Goal: Information Seeking & Learning: Stay updated

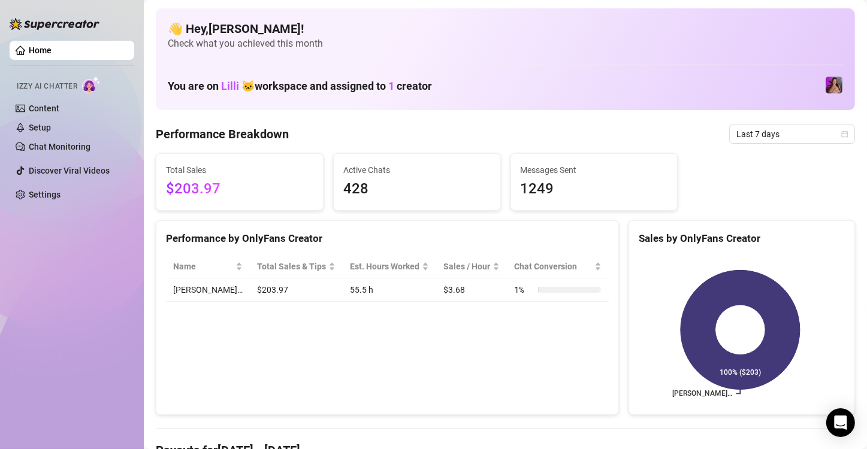
click at [42, 304] on div "Home Izzy AI Chatter Content Setup Chat Monitoring Discover Viral Videos Settin…" at bounding box center [72, 219] width 125 height 438
click at [762, 125] on span "Last 7 days" at bounding box center [791, 134] width 111 height 18
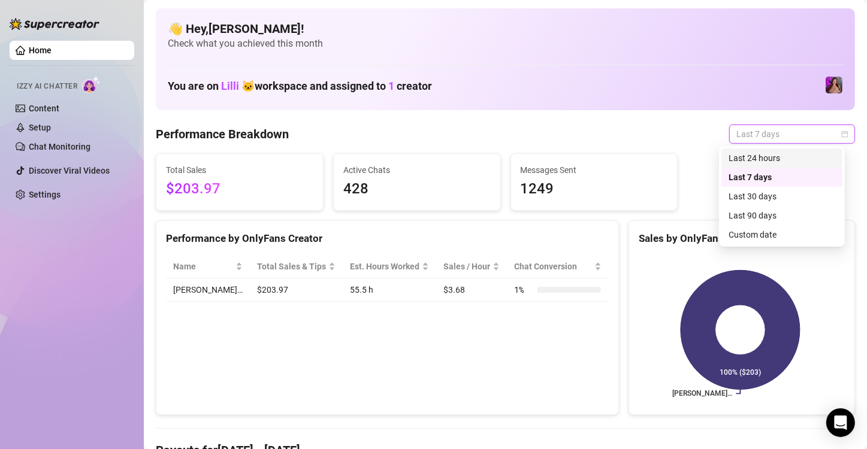
click at [740, 155] on div "Last 24 hours" at bounding box center [781, 158] width 107 height 13
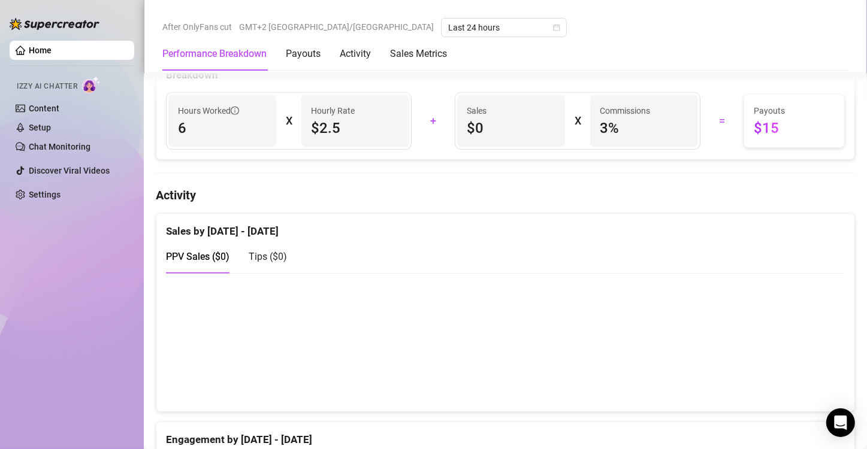
scroll to position [419, 0]
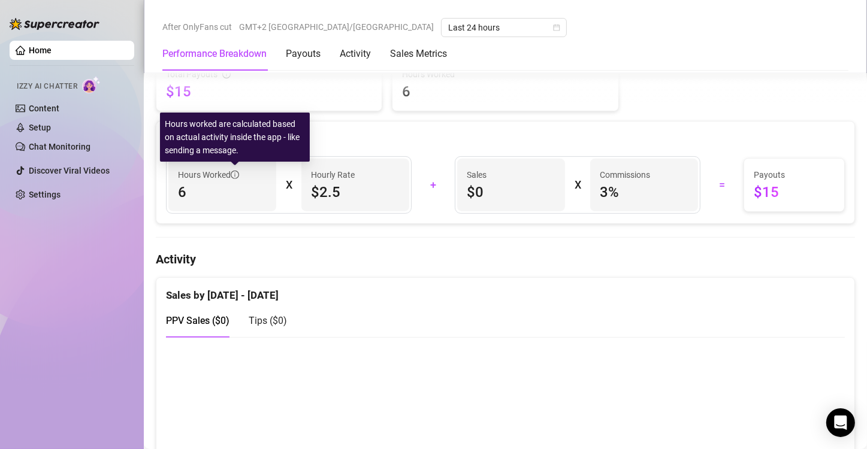
click at [232, 175] on icon "info-circle" at bounding box center [235, 175] width 8 height 8
click at [232, 171] on icon "info-circle" at bounding box center [235, 175] width 8 height 8
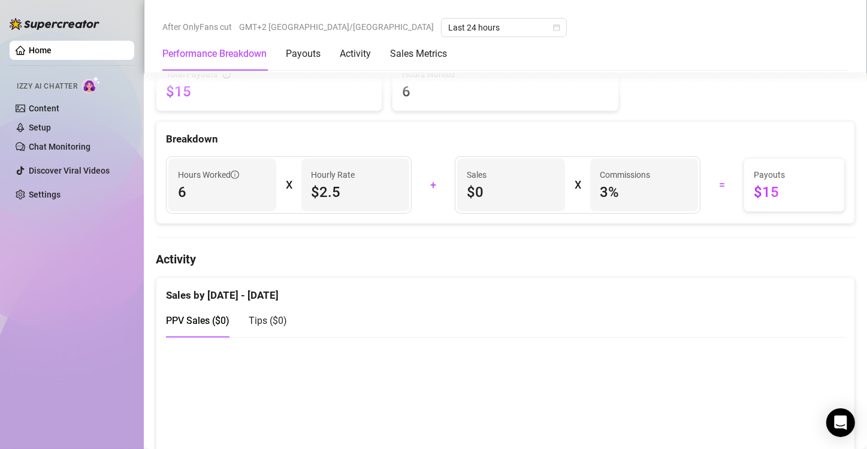
click at [484, 253] on h4 "Activity" at bounding box center [505, 259] width 699 height 17
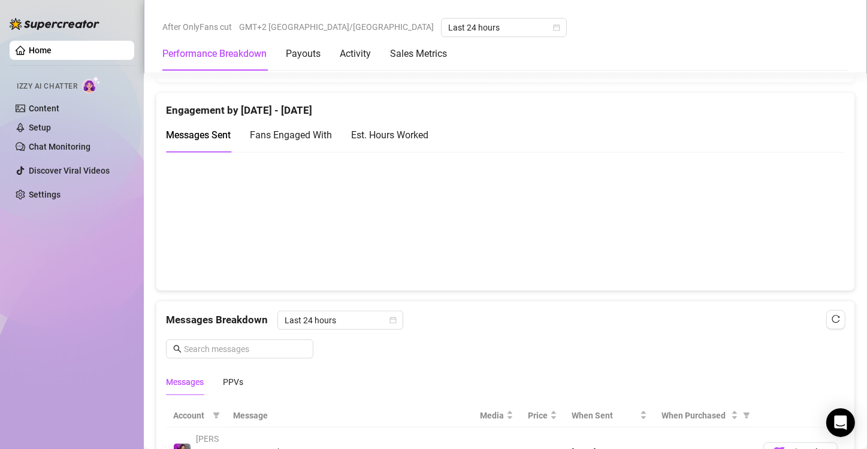
scroll to position [898, 0]
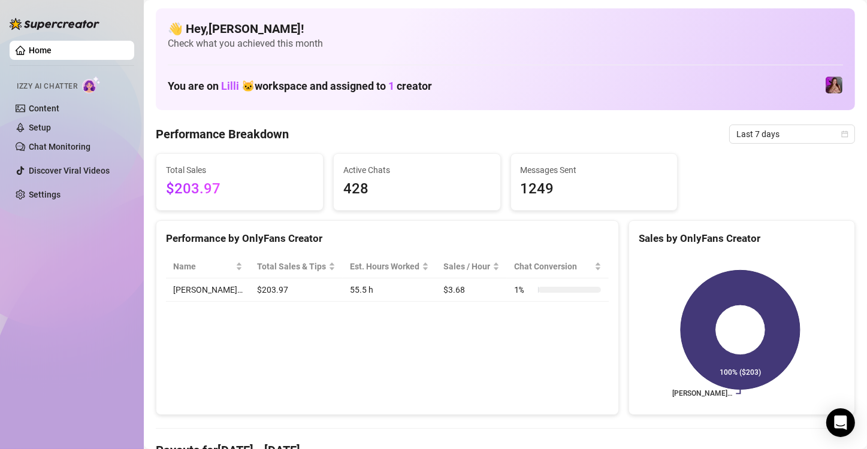
click at [33, 319] on div "Home Izzy AI Chatter Content Setup Chat Monitoring Discover Viral Videos Settin…" at bounding box center [72, 219] width 125 height 438
click at [768, 137] on span "Last 7 days" at bounding box center [791, 134] width 111 height 18
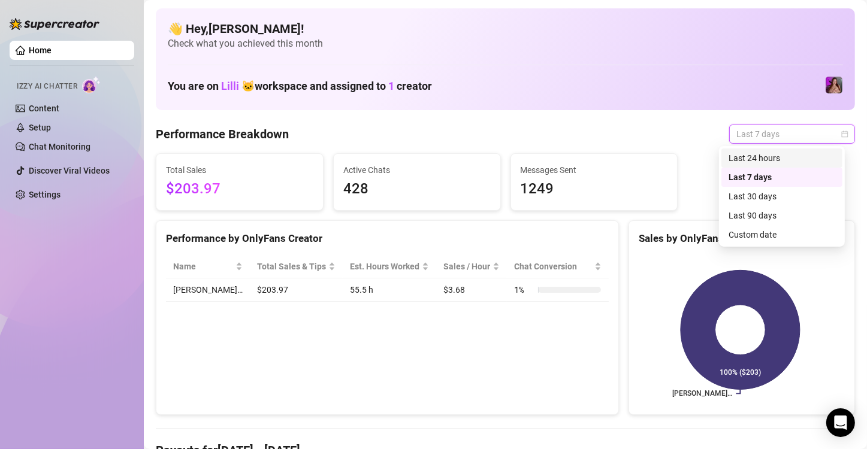
click at [746, 156] on div "Last 24 hours" at bounding box center [781, 158] width 107 height 13
